Goal: Entertainment & Leisure: Consume media (video, audio)

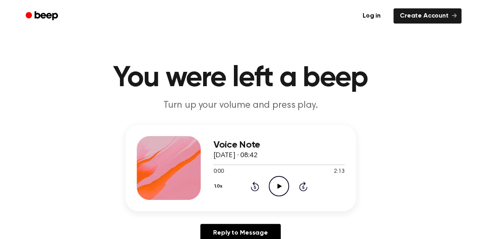
click at [281, 180] on icon "Play Audio" at bounding box center [279, 186] width 20 height 20
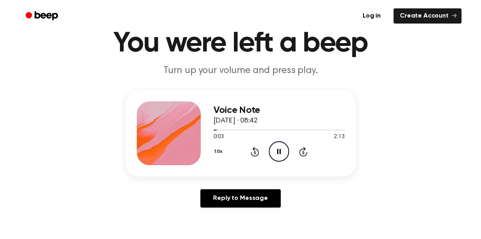
scroll to position [34, 0]
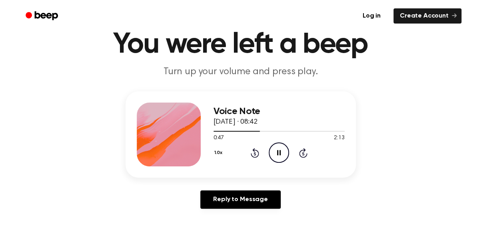
click at [276, 155] on icon "Pause Audio" at bounding box center [279, 153] width 20 height 20
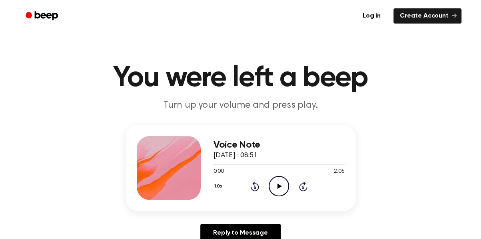
click at [277, 183] on icon "Play Audio" at bounding box center [279, 186] width 20 height 20
click at [282, 186] on icon "Pause Audio" at bounding box center [279, 186] width 20 height 20
click at [275, 181] on icon "Play Audio" at bounding box center [279, 186] width 20 height 20
click at [281, 185] on icon "Play Audio" at bounding box center [279, 186] width 20 height 20
